Goal: Task Accomplishment & Management: Use online tool/utility

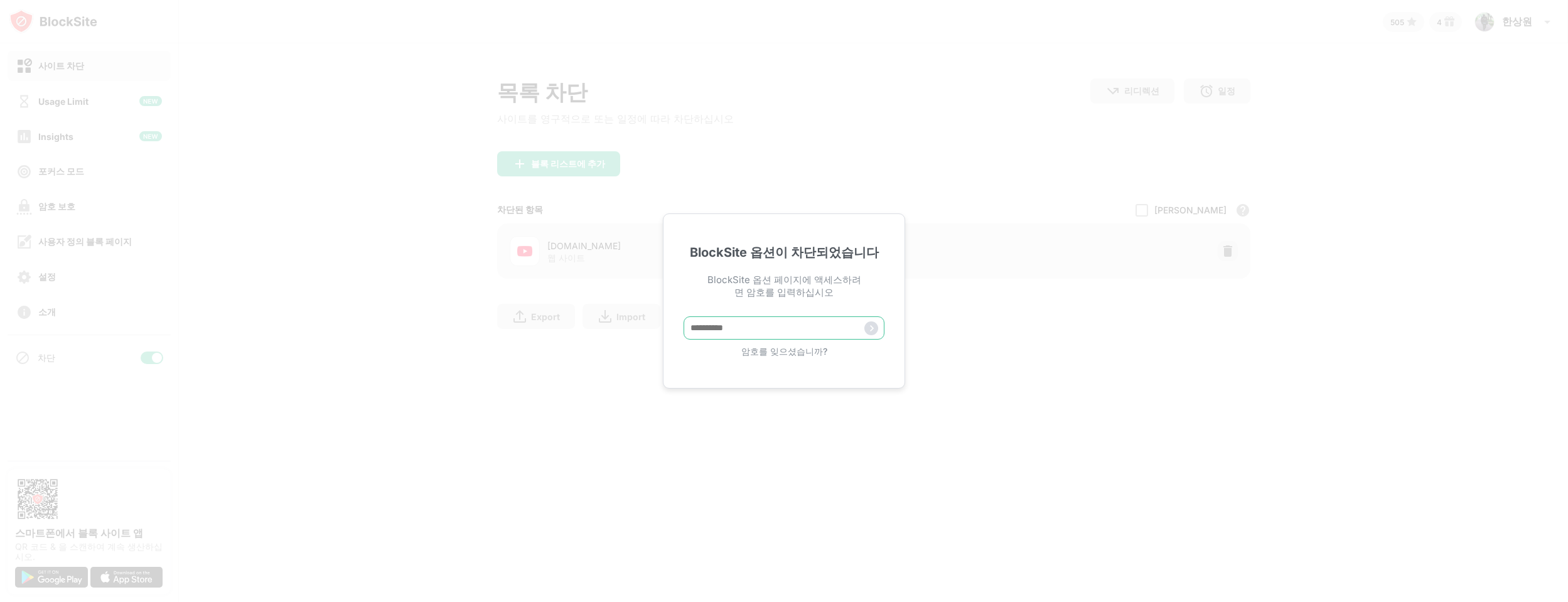
click at [806, 331] on input "text" at bounding box center [784, 328] width 201 height 23
type input "********"
type input "*********"
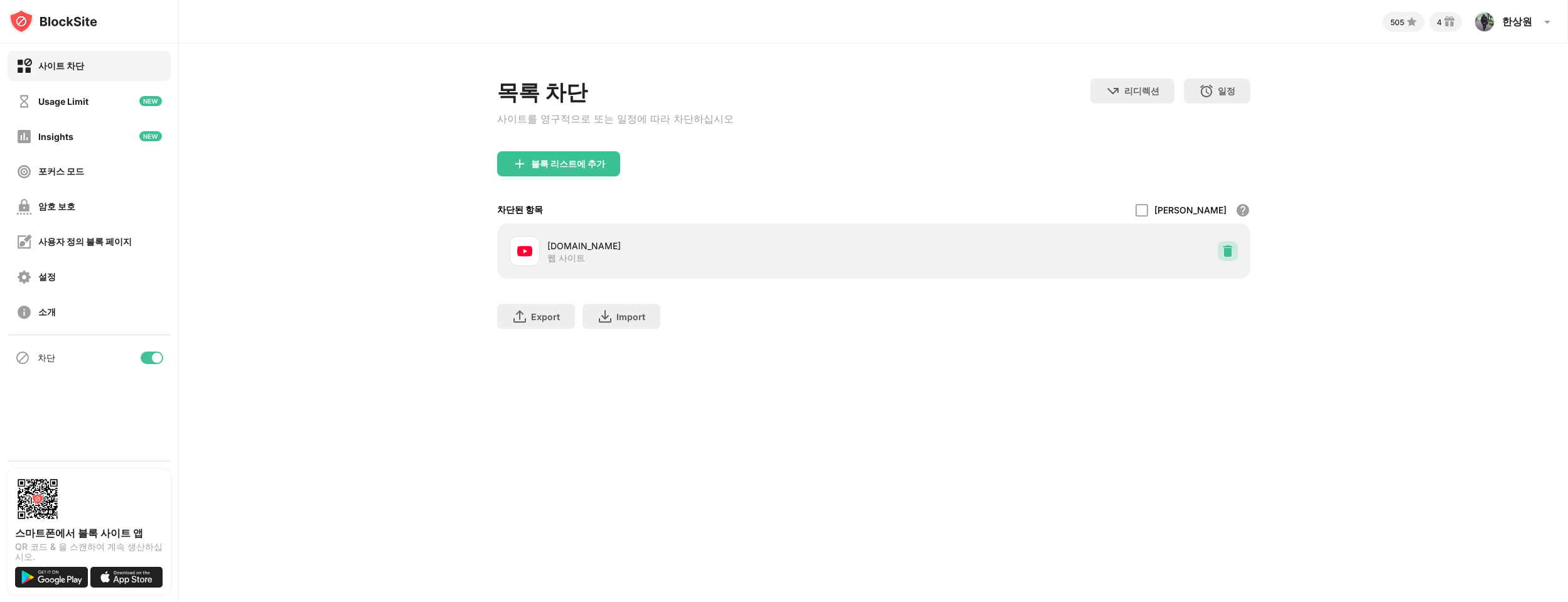
click at [1229, 257] on img at bounding box center [1227, 251] width 13 height 13
